Goal: Check status

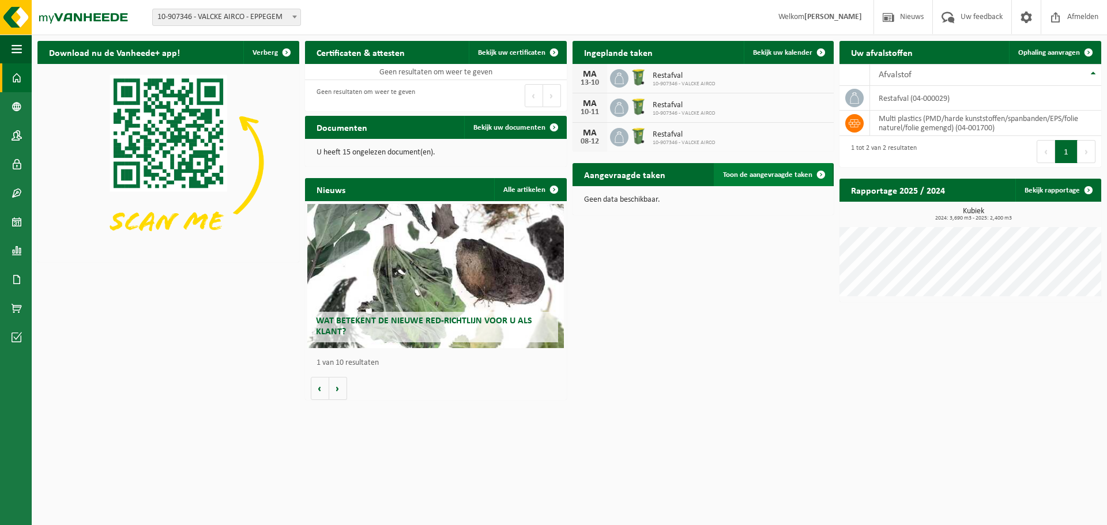
click at [749, 175] on span "Toon de aangevraagde taken" at bounding box center [767, 174] width 89 height 7
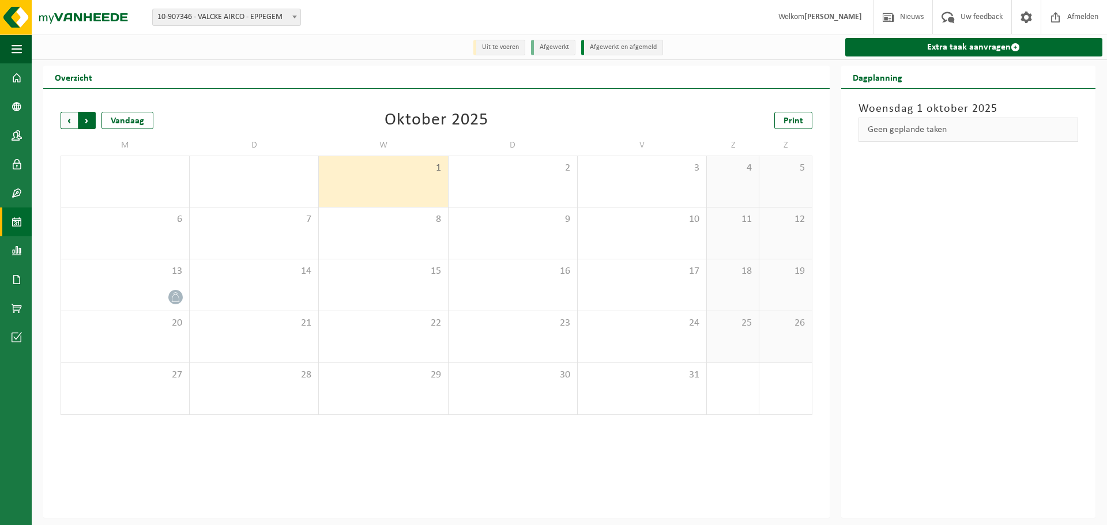
click at [69, 118] on span "Vorige" at bounding box center [69, 120] width 17 height 17
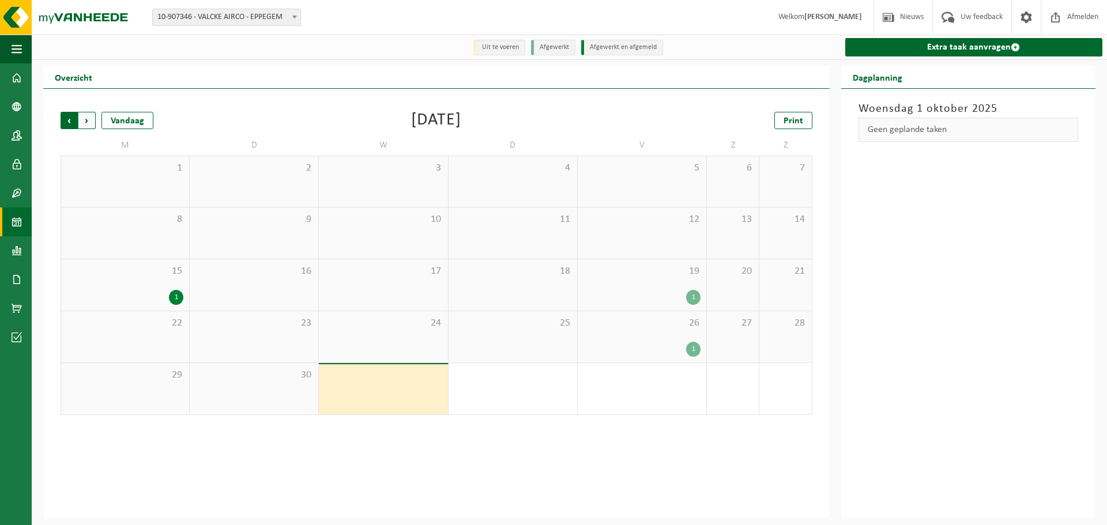
click at [85, 119] on span "Volgende" at bounding box center [86, 120] width 17 height 17
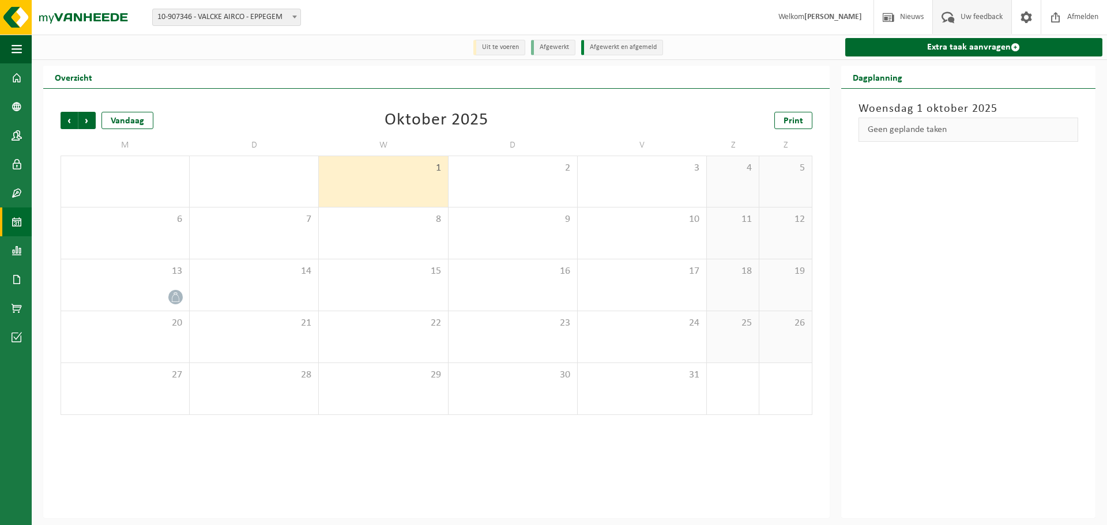
click at [974, 24] on span "Uw feedback" at bounding box center [982, 17] width 48 height 34
